Goal: Task Accomplishment & Management: Use online tool/utility

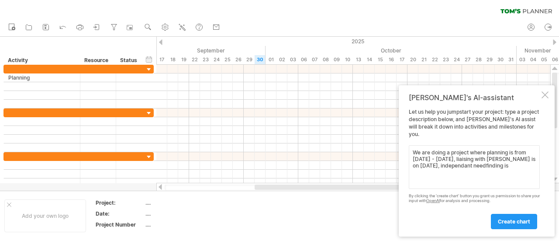
click at [324, 212] on td at bounding box center [328, 216] width 69 height 34
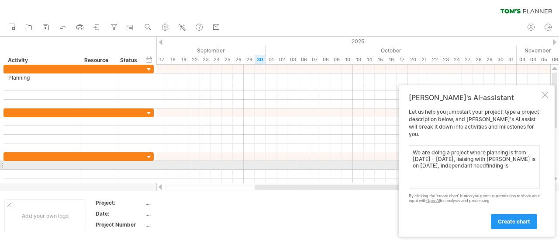
click at [501, 163] on textarea "We are doing a project where planning is from [DATE] - [DATE], liaising with [P…" at bounding box center [474, 167] width 131 height 44
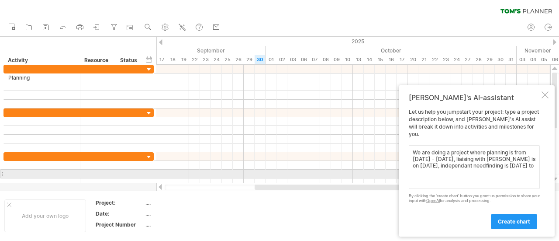
click at [523, 173] on textarea "We are doing a project where planning is from [DATE] - [DATE], liaising with [P…" at bounding box center [474, 167] width 131 height 44
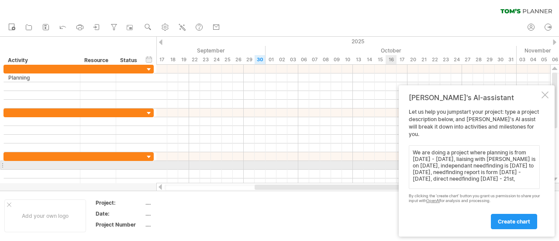
click at [423, 165] on textarea "We are doing a project where planning is from [DATE] - [DATE], liaising with [P…" at bounding box center [474, 167] width 131 height 44
click at [487, 165] on textarea "We are doing a project where planning is from [DATE] - [DATE], liaising with [P…" at bounding box center [474, 167] width 131 height 44
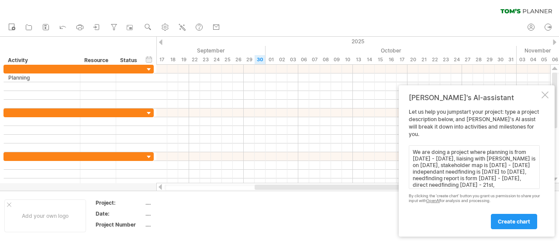
click at [520, 184] on textarea "We are doing a project where planning is from [DATE] - [DATE], liaising with [P…" at bounding box center [474, 167] width 131 height 44
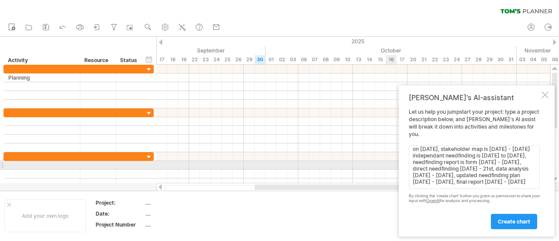
scroll to position [17, 0]
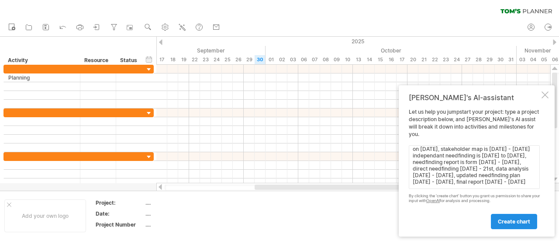
type textarea "We are doing a project where planning is from [DATE] - [DATE], liaising with [P…"
click at [514, 221] on span "create chart" at bounding box center [514, 221] width 32 height 7
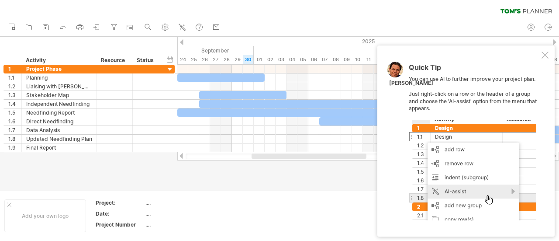
click at [544, 52] on div at bounding box center [545, 55] width 7 height 7
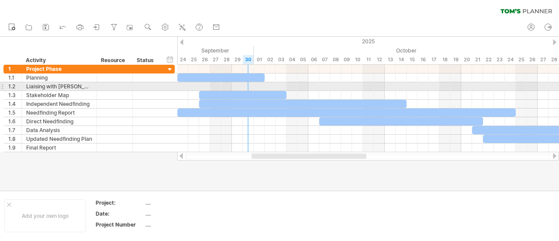
click at [243, 85] on div at bounding box center [368, 86] width 382 height 9
click at [240, 86] on div at bounding box center [368, 86] width 382 height 9
click at [248, 87] on div at bounding box center [368, 86] width 382 height 9
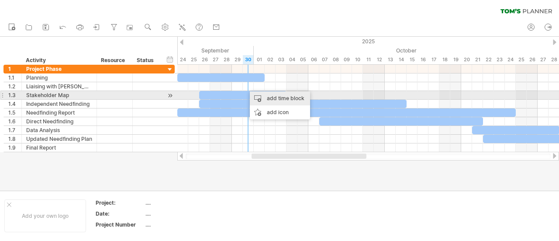
click at [280, 99] on div "add time block" at bounding box center [280, 98] width 60 height 14
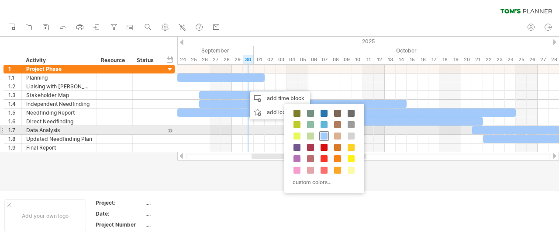
click at [326, 132] on span at bounding box center [324, 135] width 7 height 7
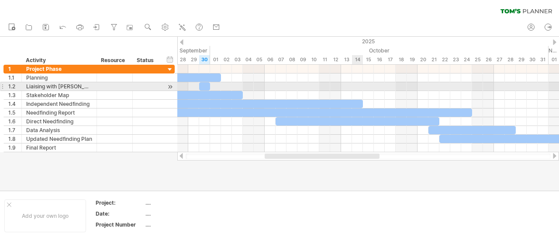
click at [360, 88] on div at bounding box center [368, 86] width 382 height 9
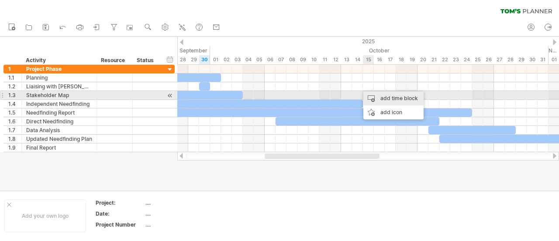
click at [382, 100] on div "add time block" at bounding box center [394, 98] width 60 height 14
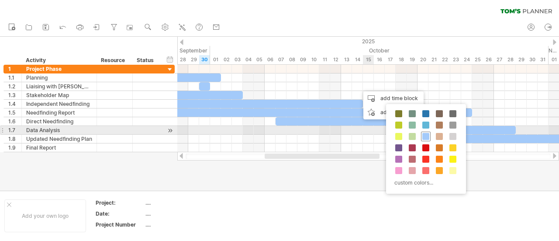
click at [424, 132] on div at bounding box center [426, 137] width 10 height 10
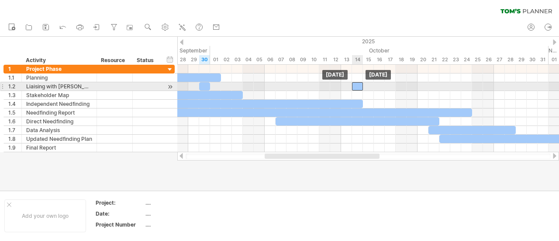
click at [356, 83] on div at bounding box center [357, 86] width 11 height 8
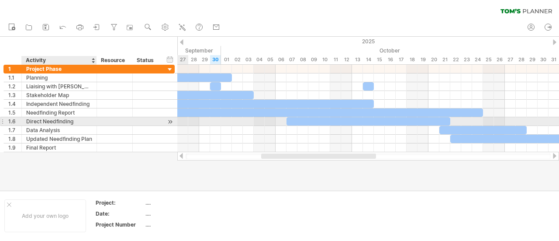
click at [63, 122] on div "Direct Needfinding" at bounding box center [59, 121] width 66 height 8
click at [74, 120] on input "**********" at bounding box center [59, 121] width 66 height 8
type input "**********"
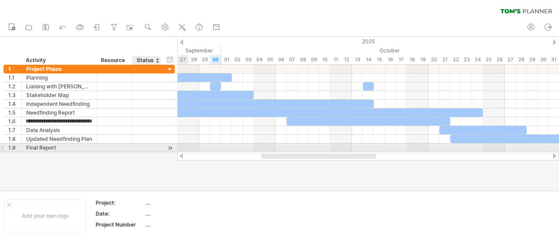
click at [139, 146] on div at bounding box center [146, 147] width 19 height 8
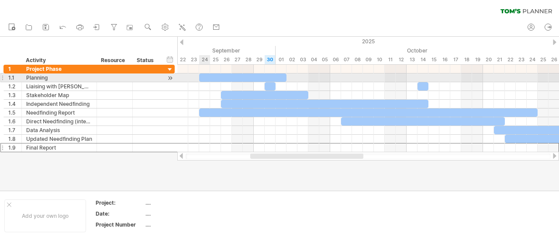
click at [204, 75] on div at bounding box center [242, 77] width 87 height 8
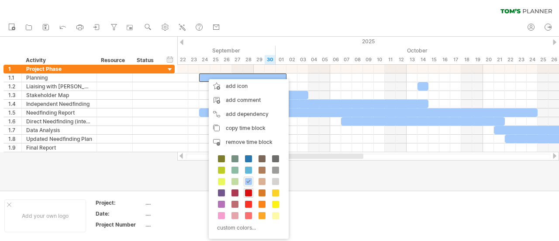
click at [248, 189] on span at bounding box center [248, 192] width 7 height 7
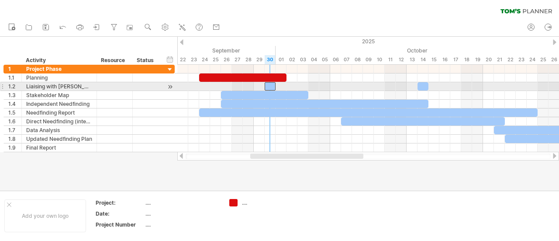
click at [267, 85] on div at bounding box center [270, 86] width 11 height 8
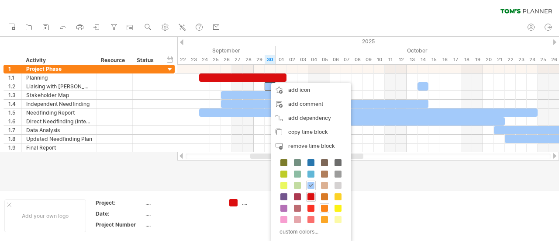
click at [324, 207] on span at bounding box center [324, 207] width 7 height 7
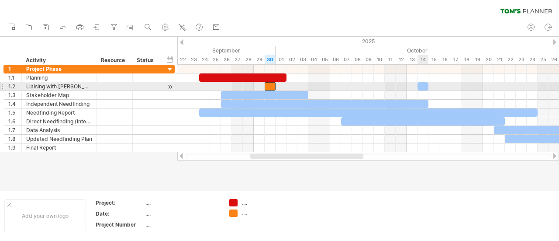
click at [425, 87] on div at bounding box center [423, 86] width 11 height 8
click at [420, 83] on div at bounding box center [423, 86] width 11 height 8
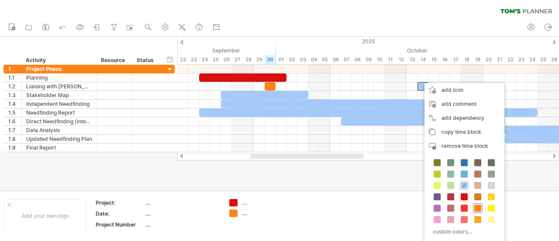
click at [477, 204] on span at bounding box center [477, 207] width 7 height 7
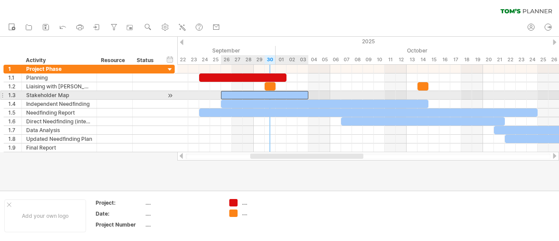
click at [267, 94] on div at bounding box center [264, 95] width 87 height 8
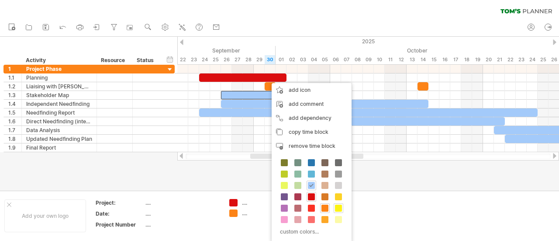
click at [337, 207] on span at bounding box center [338, 207] width 7 height 7
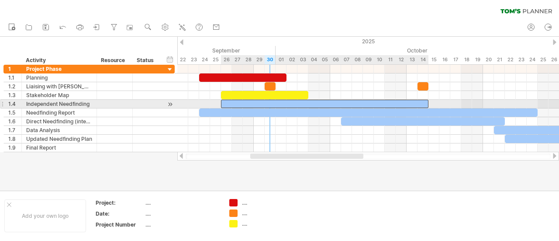
click at [273, 102] on div at bounding box center [325, 104] width 208 height 8
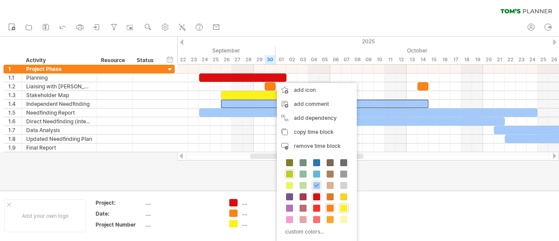
click at [290, 172] on span at bounding box center [289, 173] width 7 height 7
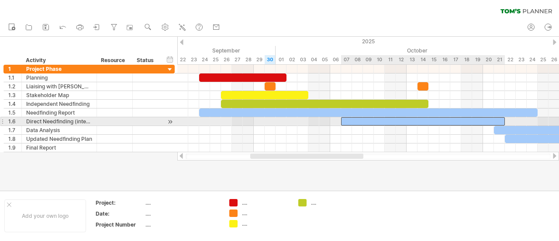
click at [362, 123] on div at bounding box center [423, 121] width 164 height 8
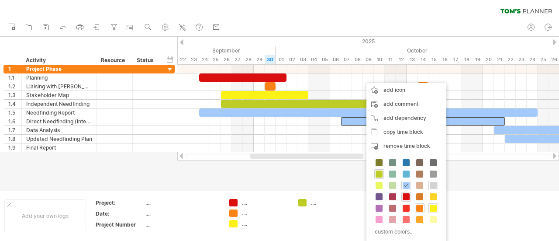
click at [433, 185] on span at bounding box center [433, 185] width 7 height 7
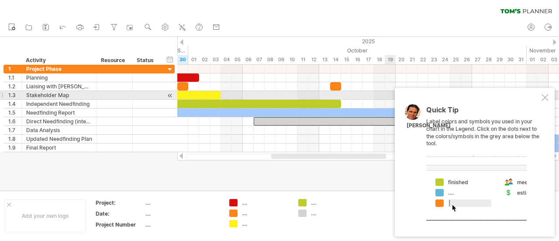
click at [547, 95] on div at bounding box center [545, 97] width 7 height 7
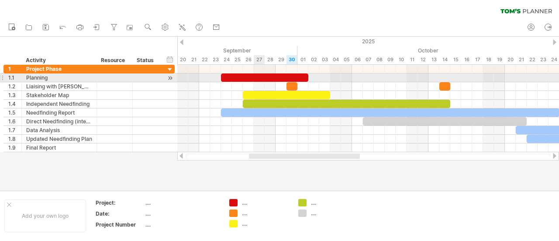
click at [258, 77] on div at bounding box center [264, 77] width 87 height 8
click at [260, 76] on div at bounding box center [264, 77] width 87 height 8
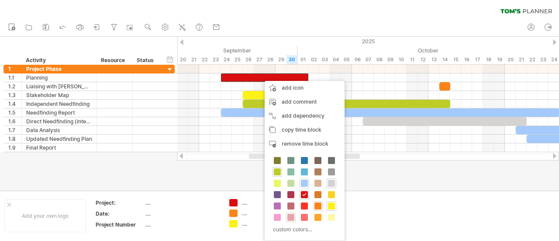
click at [288, 215] on span at bounding box center [290, 217] width 7 height 7
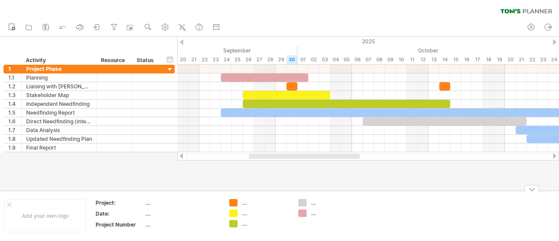
click at [315, 214] on div "...." at bounding box center [335, 212] width 48 height 7
type input "**********"
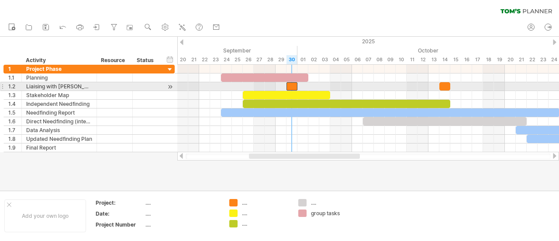
click at [294, 83] on div at bounding box center [292, 86] width 11 height 8
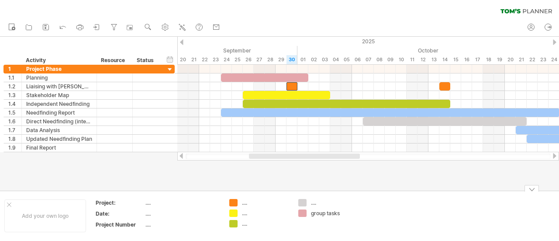
click at [243, 203] on div "...." at bounding box center [266, 202] width 48 height 7
type input "**********"
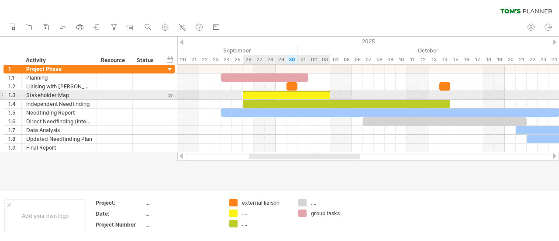
click at [255, 95] on div at bounding box center [286, 95] width 87 height 8
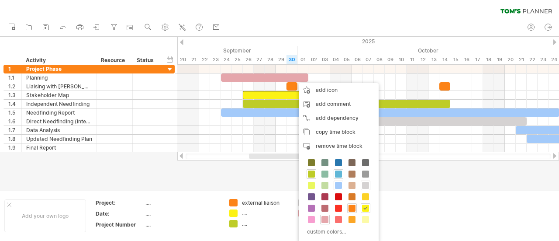
click at [337, 173] on span at bounding box center [338, 173] width 7 height 7
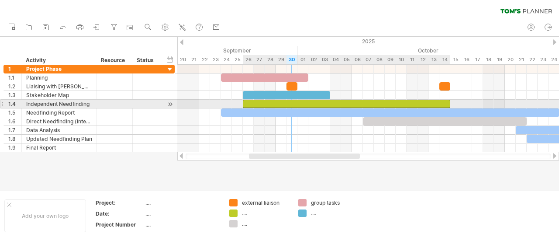
click at [294, 103] on div at bounding box center [347, 104] width 208 height 8
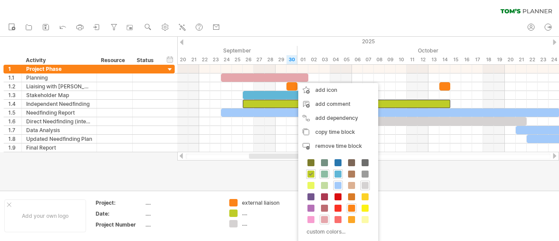
click at [325, 172] on span at bounding box center [324, 173] width 7 height 7
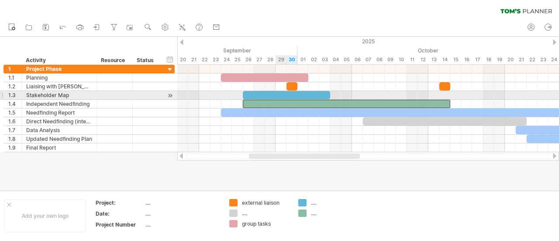
click at [281, 95] on div at bounding box center [286, 95] width 87 height 8
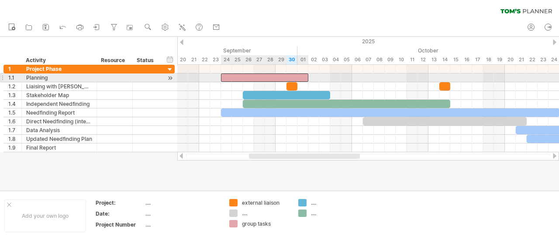
click at [272, 76] on div at bounding box center [264, 77] width 87 height 8
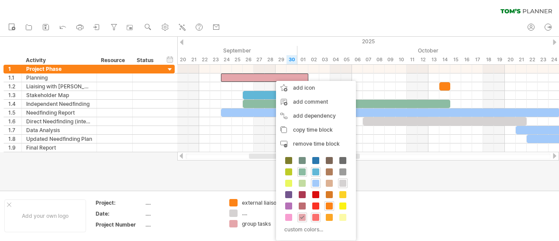
click at [315, 215] on span at bounding box center [315, 217] width 7 height 7
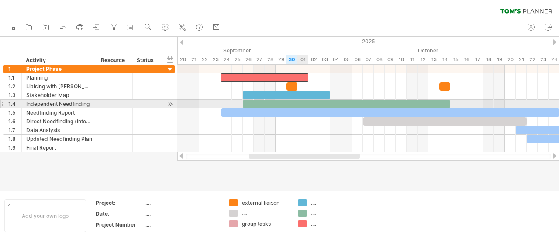
click at [298, 101] on div at bounding box center [347, 104] width 208 height 8
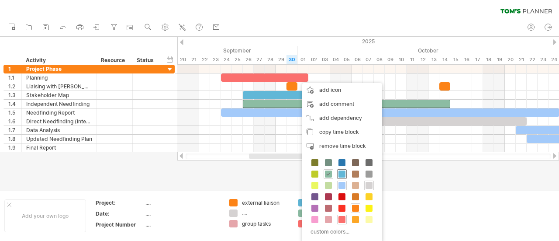
click at [343, 171] on span at bounding box center [342, 173] width 7 height 7
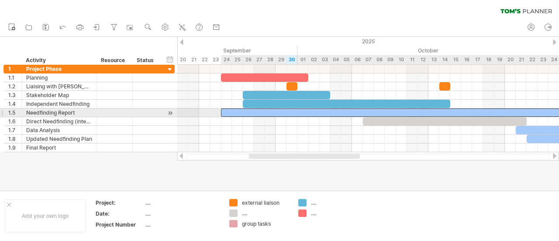
click at [251, 111] on div at bounding box center [390, 112] width 339 height 8
click at [257, 111] on div at bounding box center [390, 112] width 339 height 8
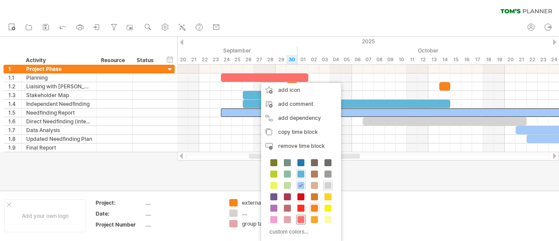
click at [298, 216] on span at bounding box center [301, 219] width 7 height 7
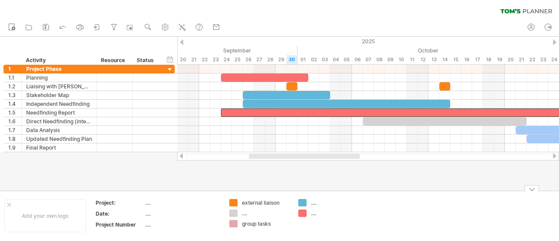
click at [254, 223] on div "group tasks" at bounding box center [266, 223] width 48 height 7
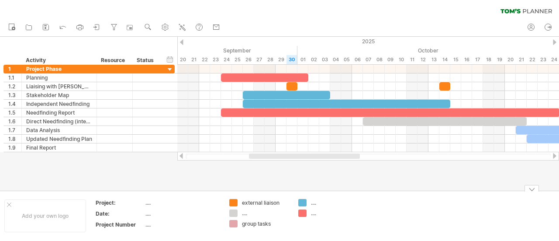
drag, startPoint x: 242, startPoint y: 223, endPoint x: 270, endPoint y: 225, distance: 28.5
click at [270, 225] on div "group tasks" at bounding box center [259, 223] width 60 height 7
click at [276, 223] on div "group tasks" at bounding box center [266, 223] width 48 height 7
drag, startPoint x: 276, startPoint y: 224, endPoint x: 235, endPoint y: 223, distance: 41.1
click at [235, 223] on div "**********" at bounding box center [259, 223] width 60 height 7
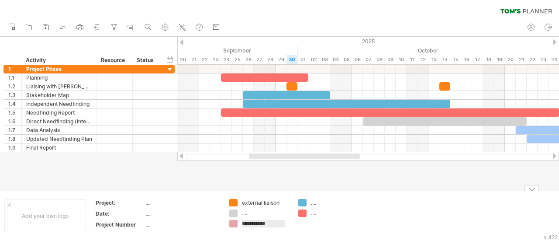
click at [315, 216] on div "...." at bounding box center [335, 212] width 48 height 7
type input "**********"
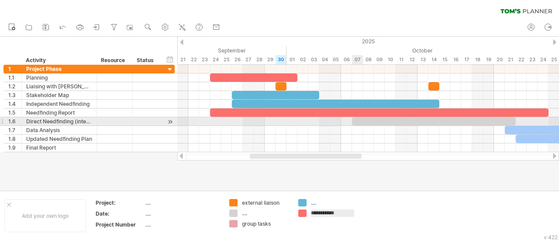
click at [361, 120] on div at bounding box center [434, 121] width 164 height 8
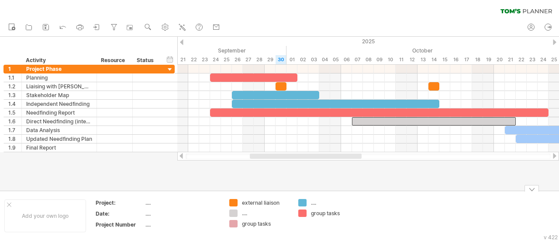
click at [234, 201] on div "Trying to reach [DOMAIN_NAME] Connected again... 0% clear filter new 1" at bounding box center [279, 120] width 559 height 241
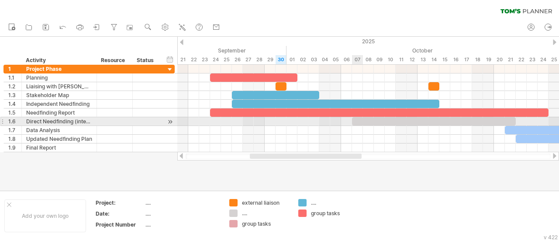
click at [361, 121] on div at bounding box center [434, 121] width 164 height 8
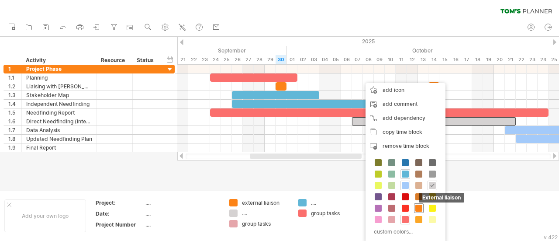
click at [416, 207] on span at bounding box center [419, 207] width 7 height 7
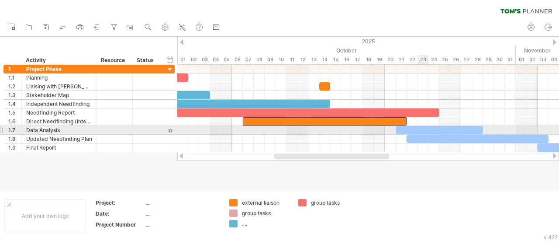
click at [422, 129] on div at bounding box center [439, 130] width 87 height 8
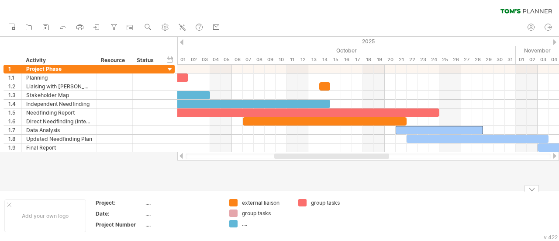
click at [300, 204] on div "Trying to reach [DOMAIN_NAME] Connected again... 0% clear filter new 1" at bounding box center [279, 120] width 559 height 241
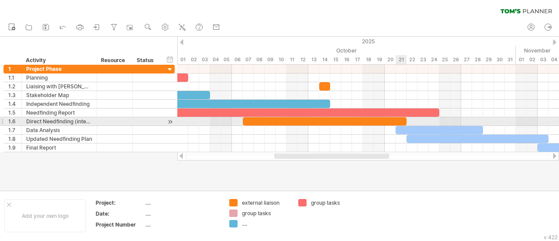
click at [406, 130] on div at bounding box center [439, 130] width 87 height 8
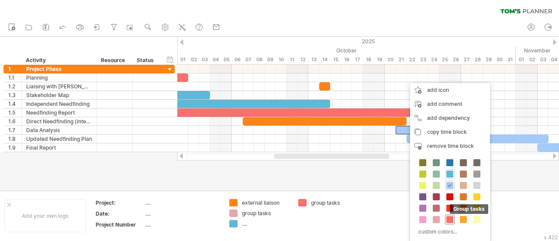
click at [450, 217] on span at bounding box center [450, 219] width 7 height 7
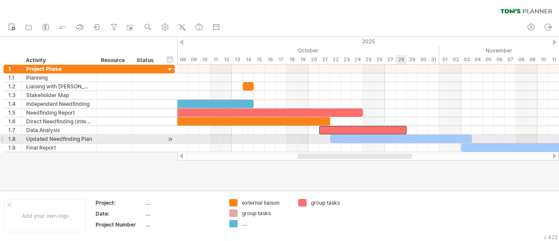
click at [405, 135] on div at bounding box center [401, 139] width 142 height 8
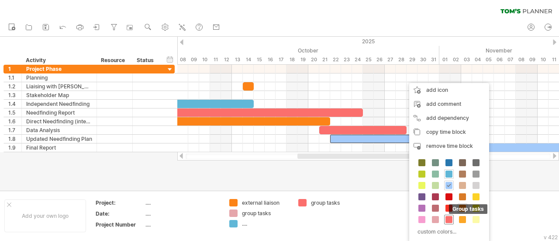
click at [447, 216] on span at bounding box center [449, 219] width 7 height 7
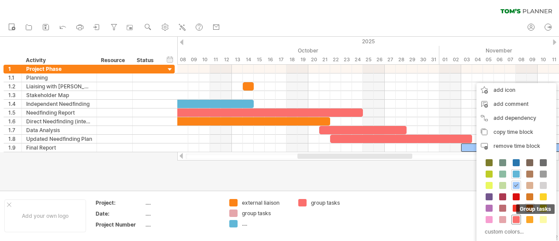
click at [517, 217] on span at bounding box center [516, 219] width 7 height 7
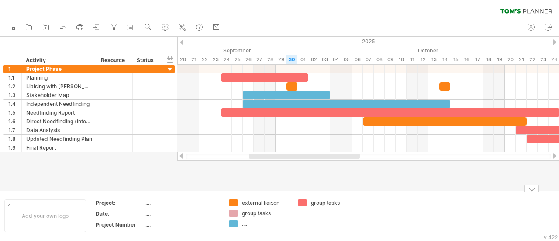
click at [257, 214] on div "group tasks" at bounding box center [266, 212] width 48 height 7
click at [242, 222] on div "...." at bounding box center [259, 223] width 60 height 7
click at [246, 225] on div "...." at bounding box center [266, 223] width 48 height 7
type input "**********"
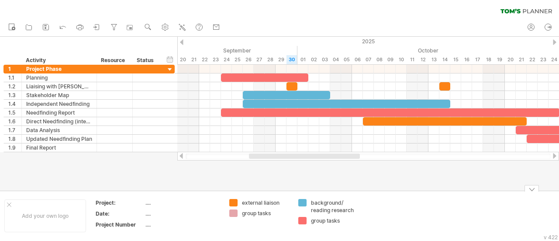
click at [264, 214] on div "group tasks" at bounding box center [266, 212] width 48 height 7
drag, startPoint x: 276, startPoint y: 211, endPoint x: 234, endPoint y: 212, distance: 41.5
click at [234, 212] on div "**********" at bounding box center [259, 212] width 60 height 7
click at [204, 222] on div "...." at bounding box center [181, 224] width 73 height 7
click at [234, 211] on div "Trying to reach [DOMAIN_NAME] Connected again... 0% clear filter new 1" at bounding box center [279, 120] width 559 height 241
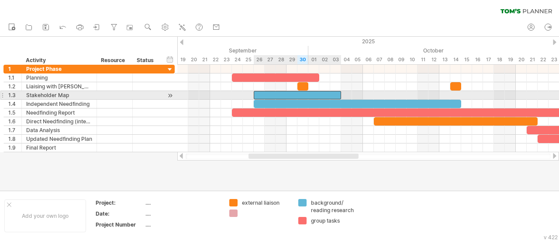
click at [285, 95] on div at bounding box center [297, 95] width 87 height 8
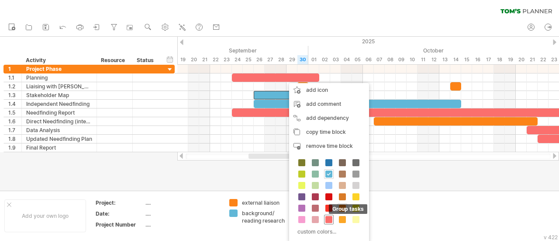
click at [327, 218] on span at bounding box center [329, 219] width 7 height 7
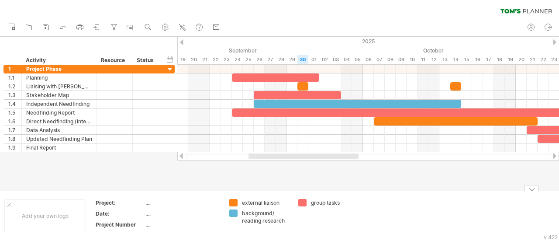
click at [322, 200] on div "group tasks" at bounding box center [335, 202] width 48 height 7
drag, startPoint x: 345, startPoint y: 203, endPoint x: 307, endPoint y: 202, distance: 38.0
click at [307, 202] on div "**********" at bounding box center [328, 202] width 60 height 7
type input "**********"
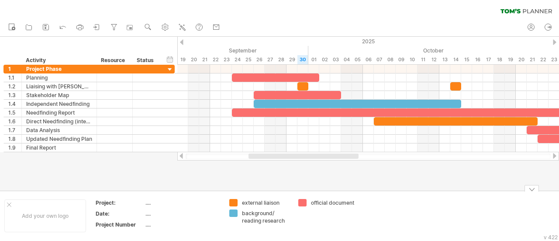
click at [395, 204] on td at bounding box center [397, 216] width 69 height 34
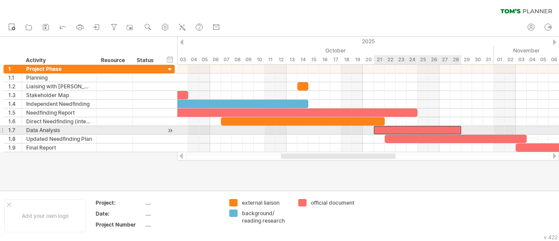
click at [384, 129] on div at bounding box center [417, 130] width 87 height 8
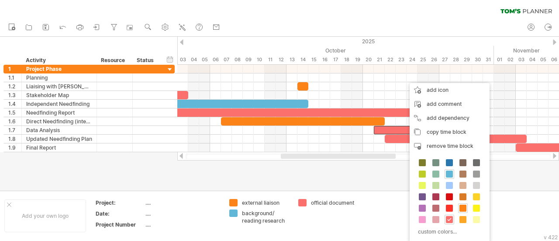
click at [453, 170] on div "background/ reading research" at bounding box center [450, 174] width 10 height 10
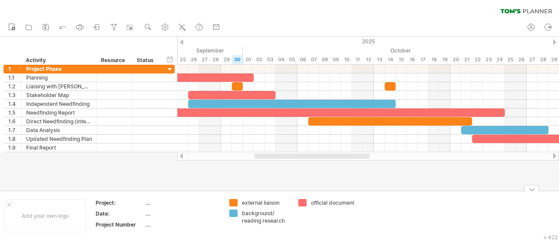
click at [251, 221] on div "background/ reading research" at bounding box center [266, 216] width 48 height 15
click at [243, 213] on input "**********" at bounding box center [263, 212] width 43 height 7
click at [284, 212] on input "**********" at bounding box center [263, 212] width 43 height 7
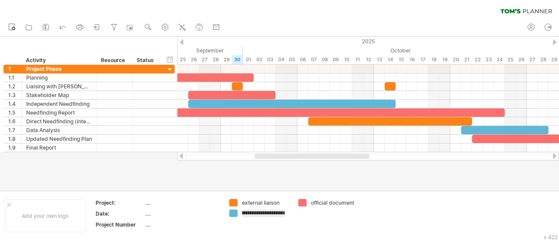
scroll to position [0, 12]
type input "**********"
click at [294, 223] on td "official document" at bounding box center [328, 216] width 69 height 34
click at [146, 203] on div "...." at bounding box center [181, 202] width 73 height 7
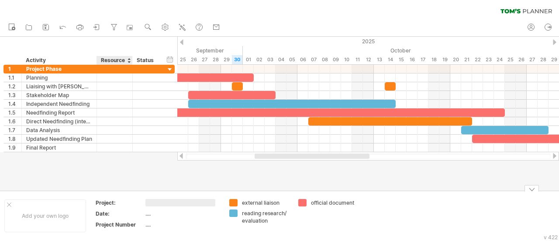
click at [121, 201] on tr "Project:" at bounding box center [158, 204] width 124 height 10
click at [148, 202] on div "...." at bounding box center [181, 202] width 73 height 7
type input "******"
click at [154, 212] on div "...." at bounding box center [181, 213] width 73 height 7
type input "**********"
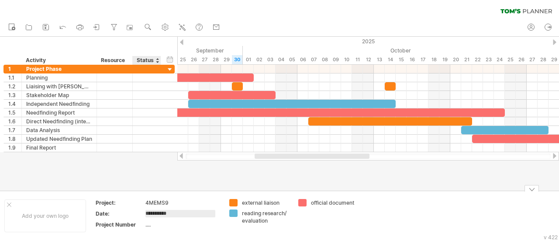
click at [163, 223] on div "...." at bounding box center [181, 224] width 73 height 7
type input "*"
click at [199, 212] on div "[DATE]" at bounding box center [181, 213] width 73 height 7
click at [83, 26] on icon at bounding box center [80, 27] width 7 height 3
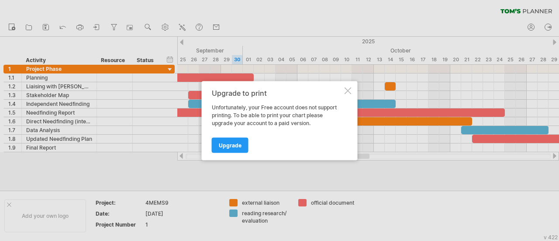
click at [347, 88] on div at bounding box center [348, 90] width 7 height 7
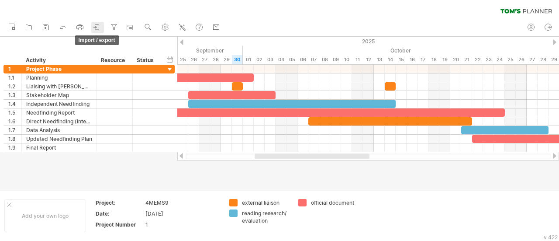
click at [98, 24] on icon at bounding box center [97, 26] width 4 height 5
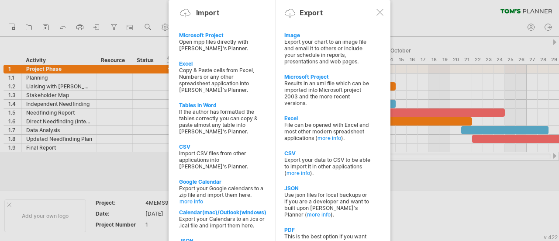
click at [305, 43] on div "Export your chart to an image file and email it to others or include your sched…" at bounding box center [327, 51] width 87 height 26
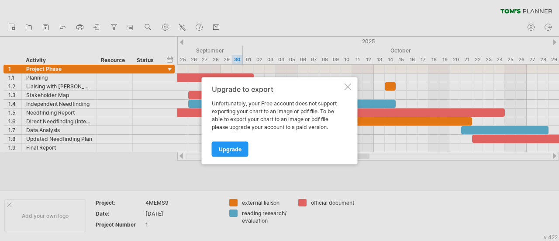
click at [350, 86] on div at bounding box center [348, 86] width 7 height 7
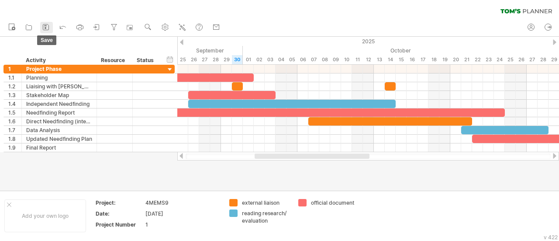
click at [48, 28] on icon at bounding box center [46, 27] width 9 height 9
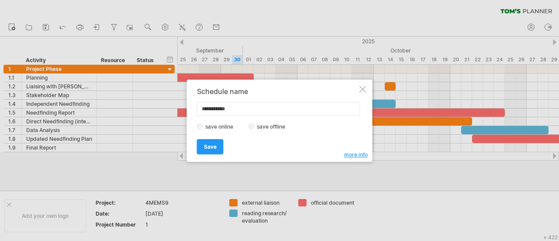
click at [255, 124] on label "save offline" at bounding box center [274, 126] width 38 height 7
click at [211, 145] on span "Save" at bounding box center [210, 146] width 13 height 7
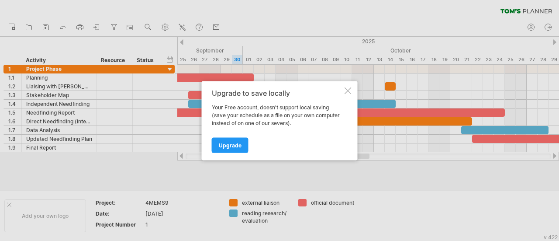
click at [347, 94] on div at bounding box center [348, 90] width 7 height 7
